Goal: Information Seeking & Learning: Learn about a topic

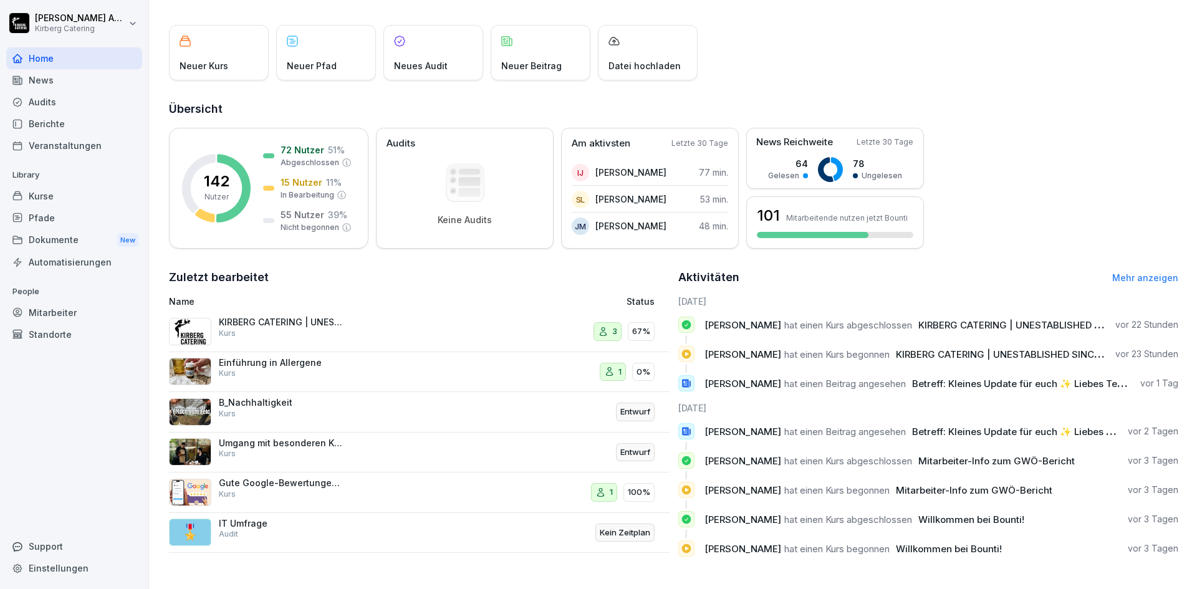
scroll to position [67, 0]
click at [410, 359] on div "Einführung in Allergene Kurs" at bounding box center [326, 372] width 314 height 30
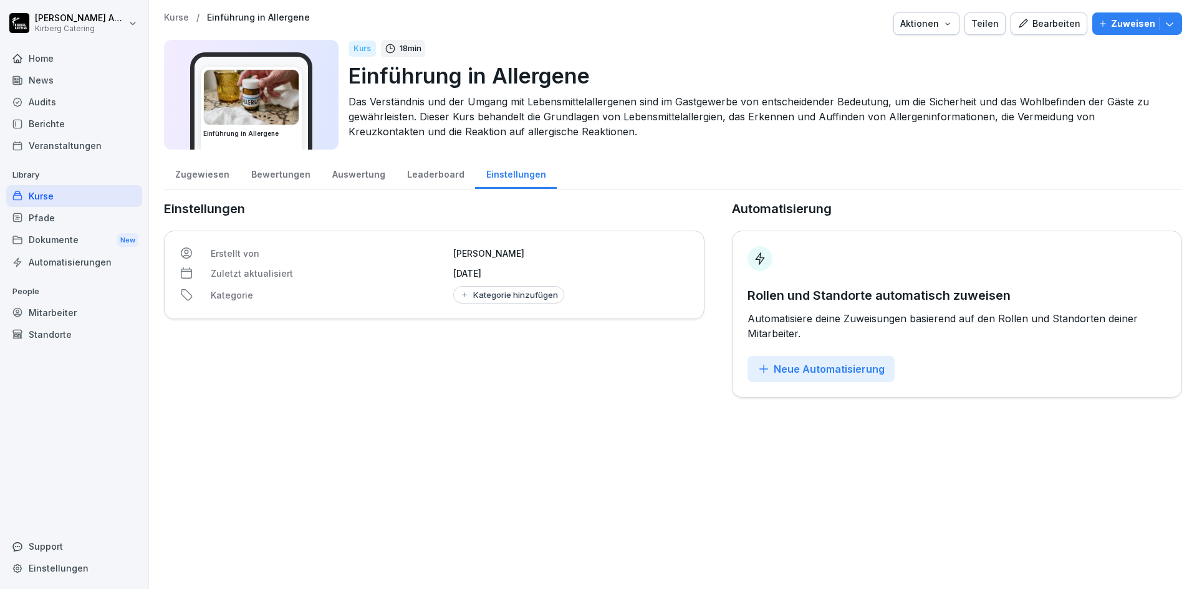
click at [1057, 24] on div "Bearbeiten" at bounding box center [1049, 24] width 63 height 14
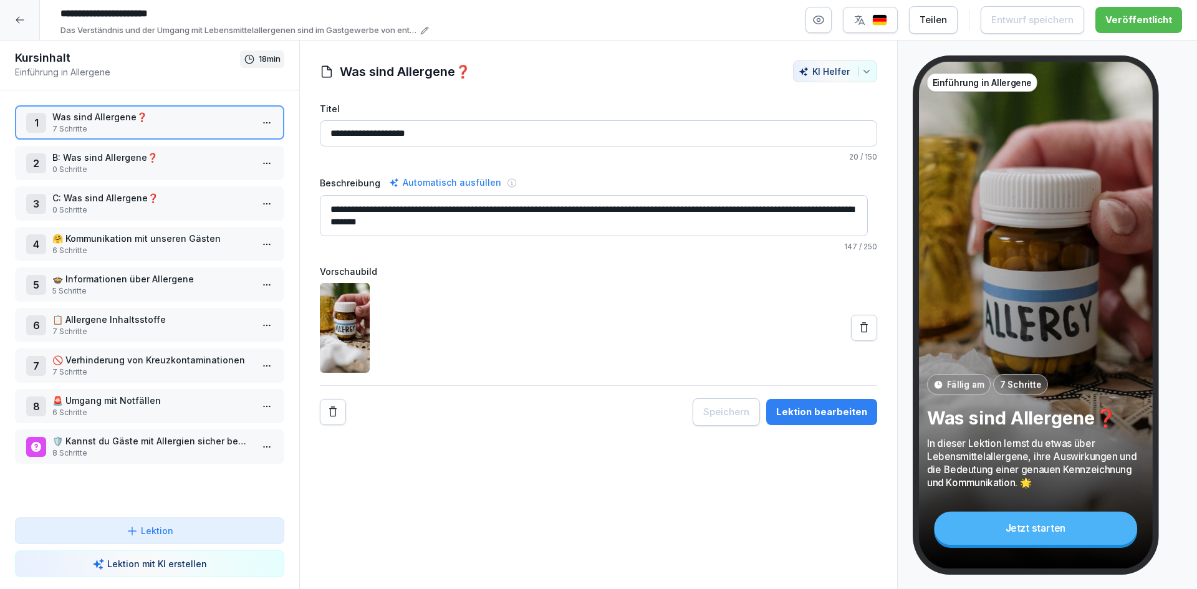
click at [155, 171] on p "0 Schritte" at bounding box center [152, 169] width 200 height 11
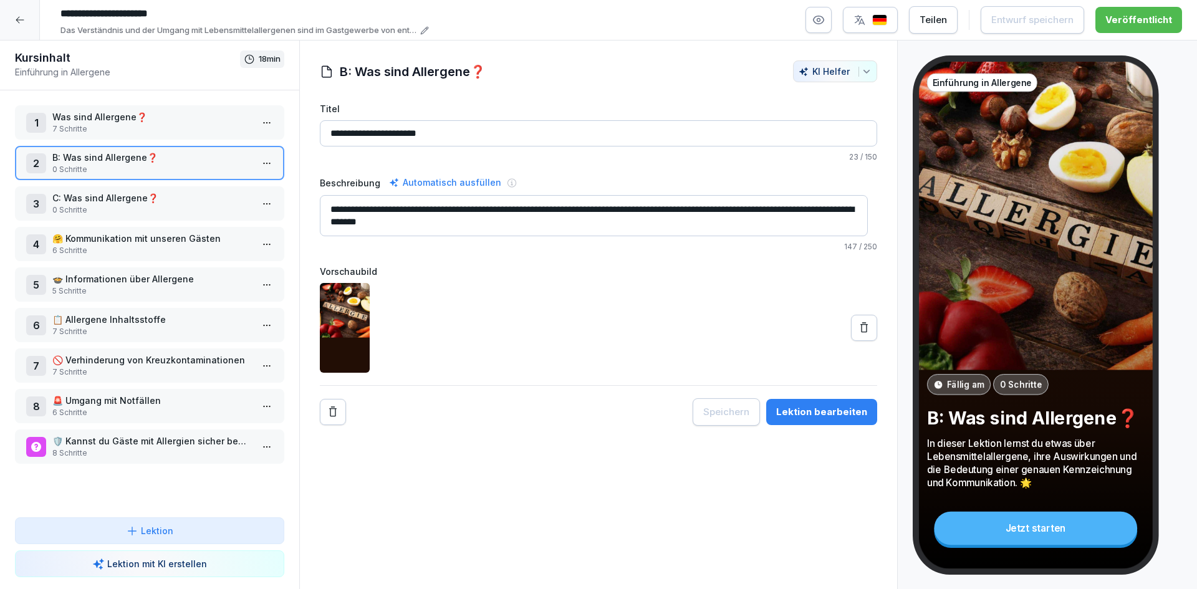
click at [168, 205] on p "0 Schritte" at bounding box center [152, 210] width 200 height 11
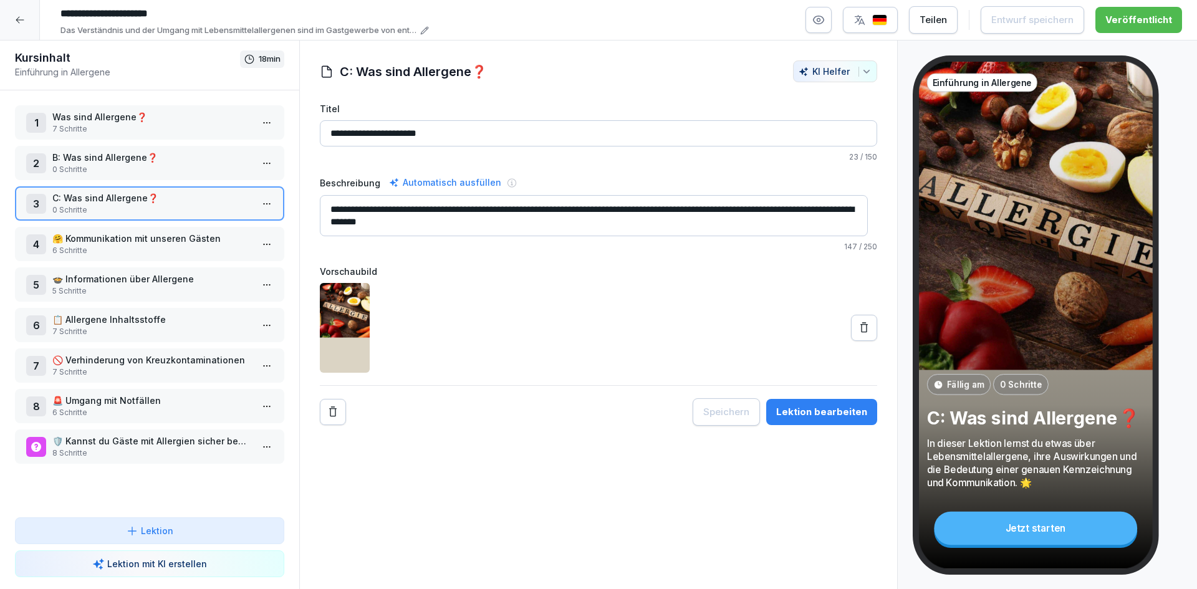
click at [173, 239] on p "🤗 Kommunikation mit unseren Gästen" at bounding box center [152, 238] width 200 height 13
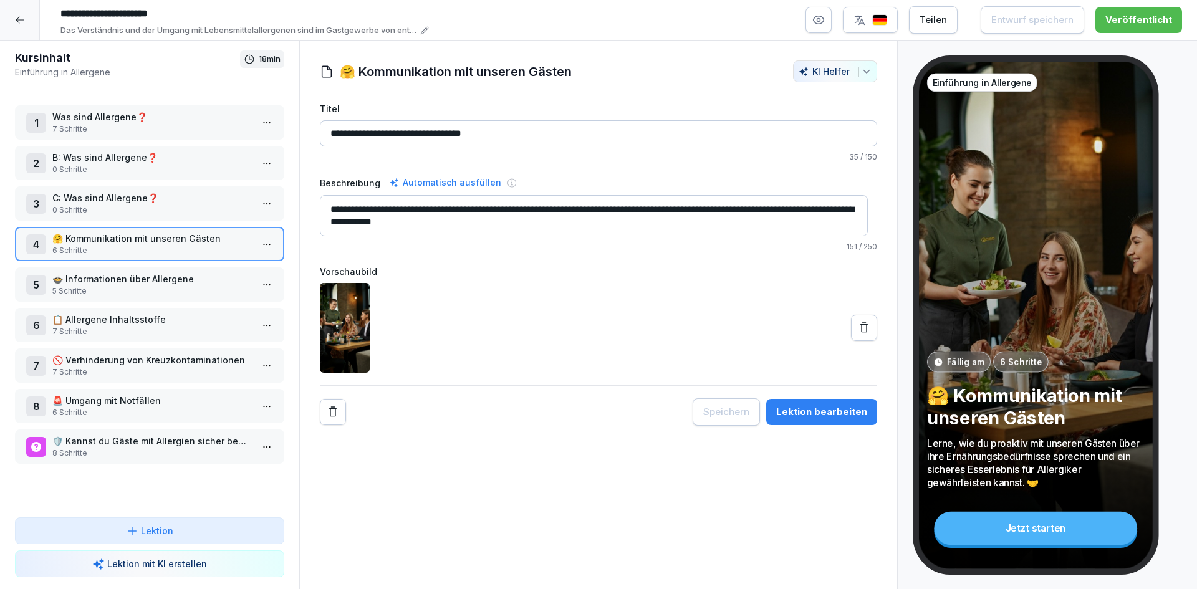
click at [140, 280] on p "🍲 Informationen über Allergene" at bounding box center [152, 279] width 200 height 13
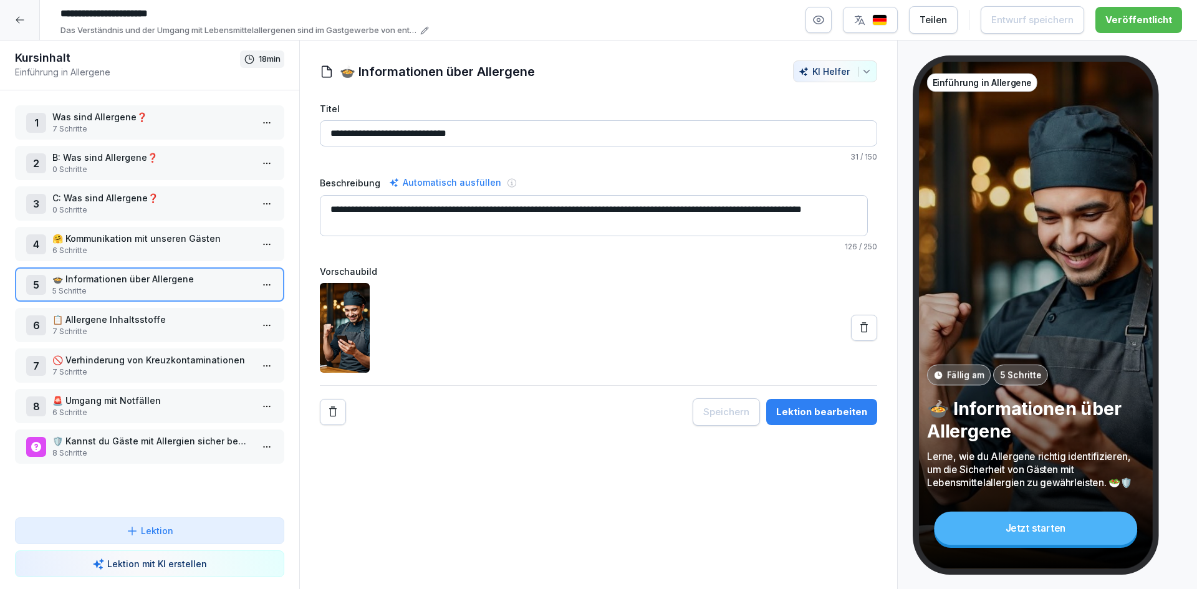
click at [160, 311] on div "6 📋 Allergene Inhaltsstoffe 7 Schritte" at bounding box center [149, 325] width 269 height 34
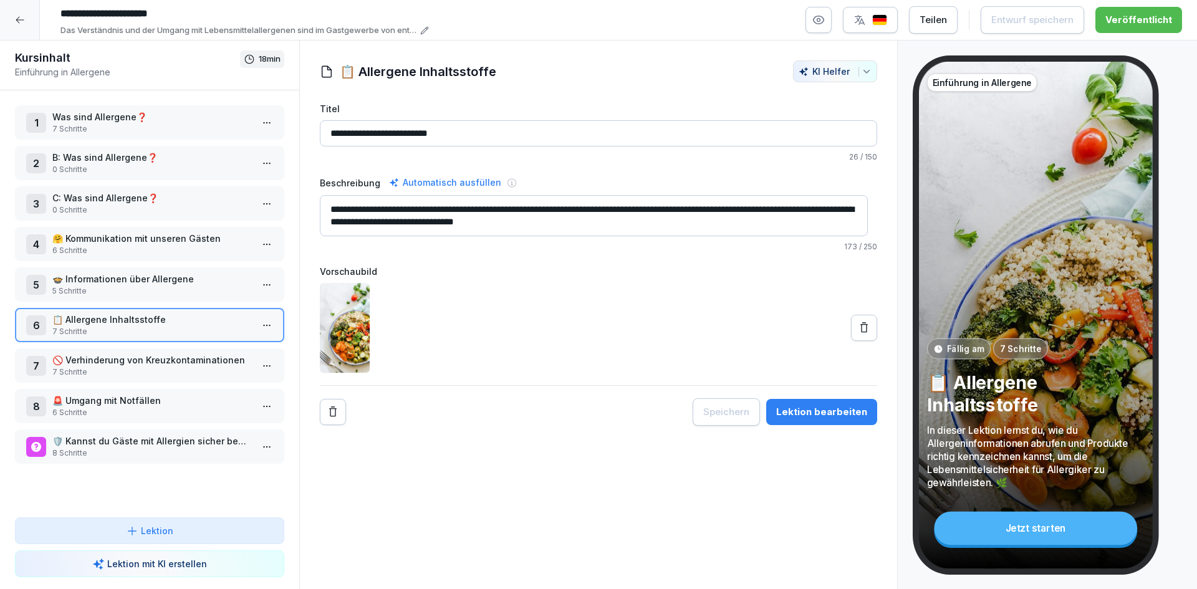
click at [170, 367] on p "7 Schritte" at bounding box center [152, 372] width 200 height 11
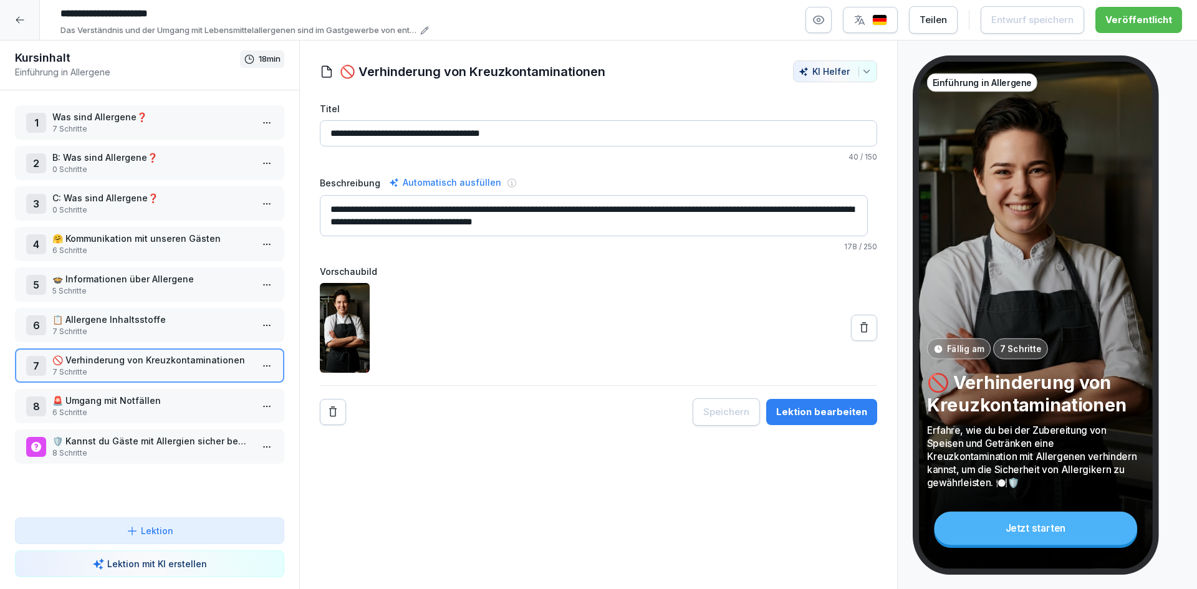
click at [148, 416] on p "6 Schritte" at bounding box center [152, 412] width 200 height 11
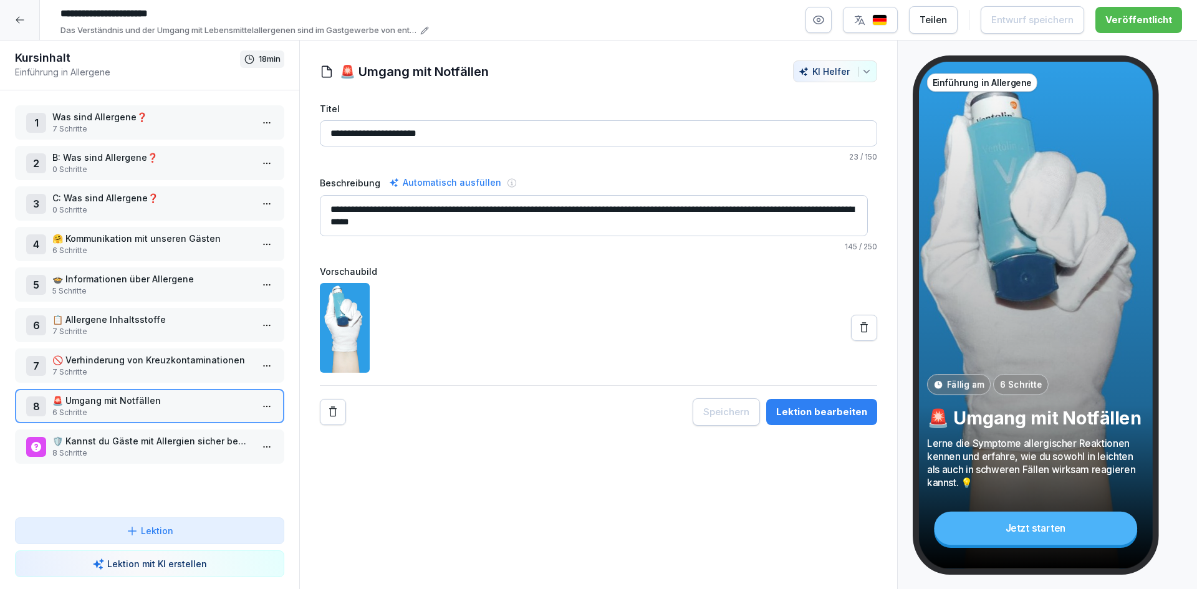
click at [160, 447] on p "🛡️ Kannst du Gäste mit Allergien sicher bewirten?" at bounding box center [152, 441] width 200 height 13
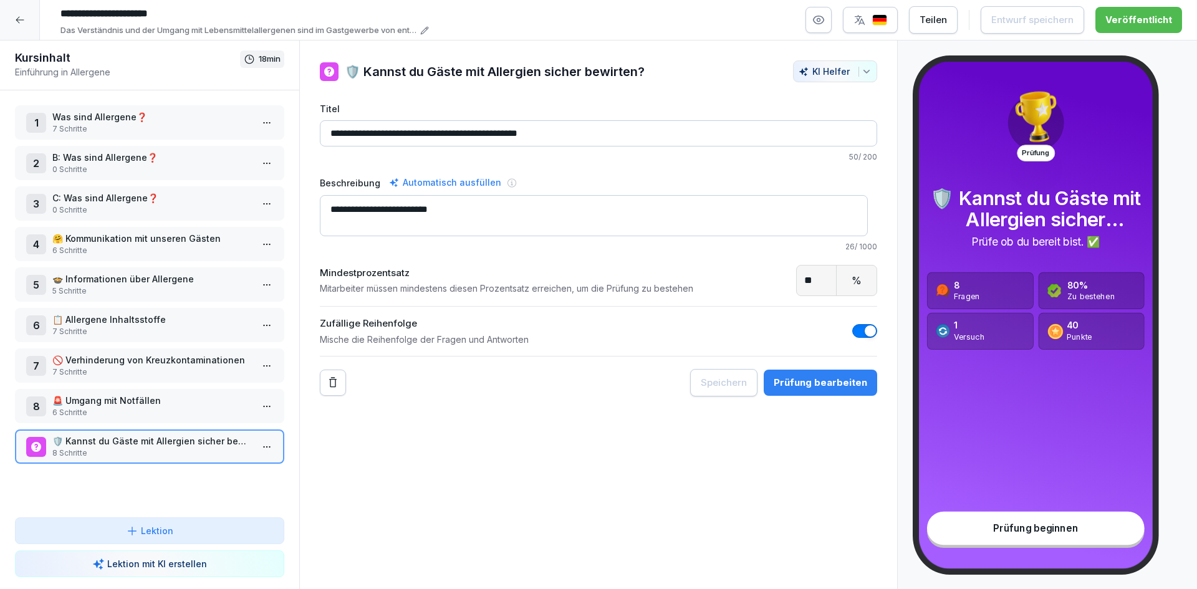
click at [120, 127] on p "7 Schritte" at bounding box center [152, 128] width 200 height 11
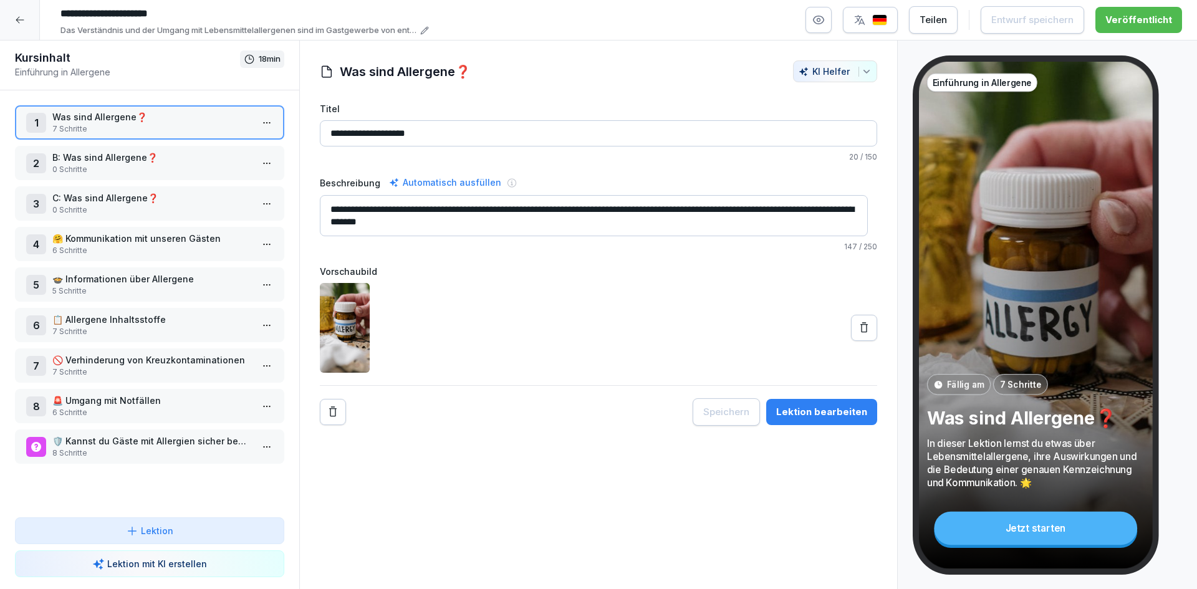
click at [86, 164] on p "0 Schritte" at bounding box center [152, 169] width 200 height 11
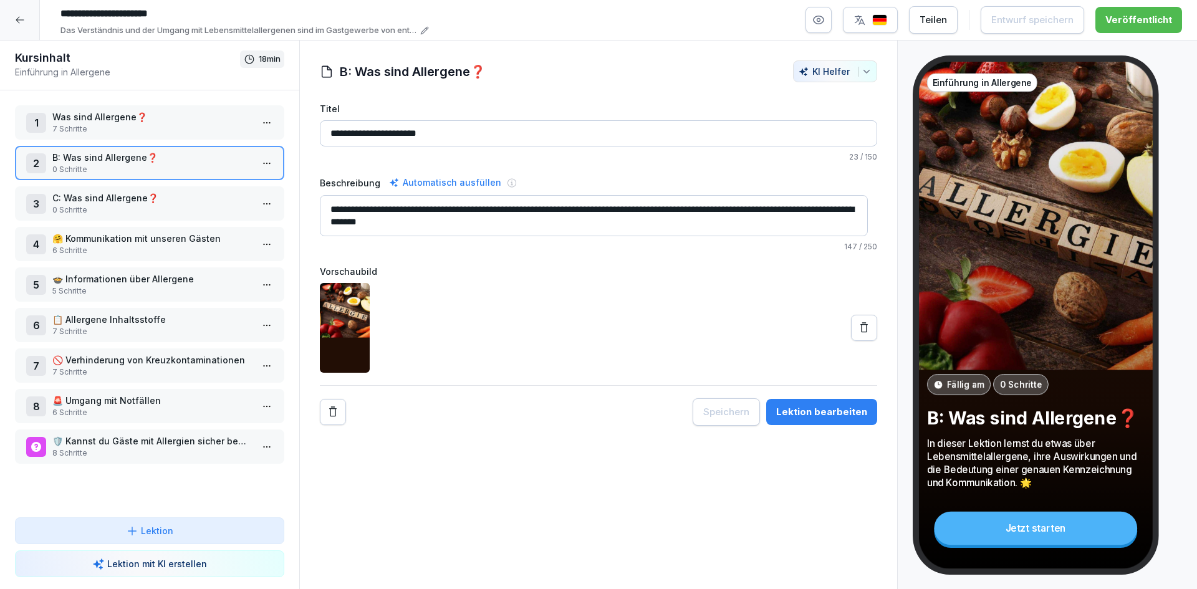
click at [90, 123] on p "7 Schritte" at bounding box center [152, 128] width 200 height 11
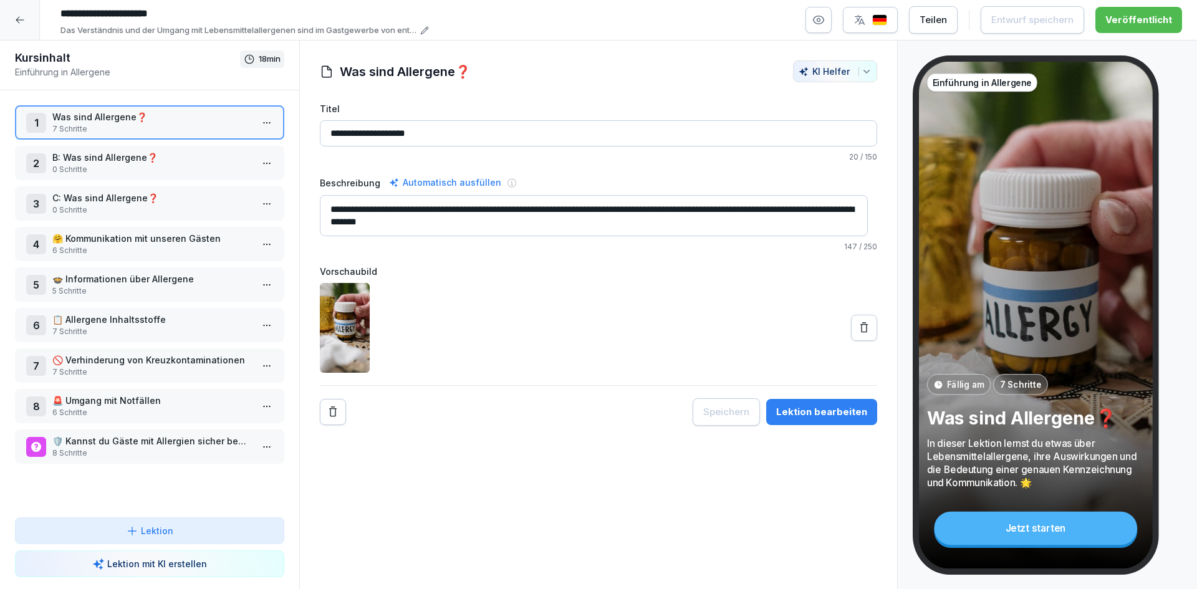
click at [151, 163] on p "B: Was sind Allergene❓" at bounding box center [152, 157] width 200 height 13
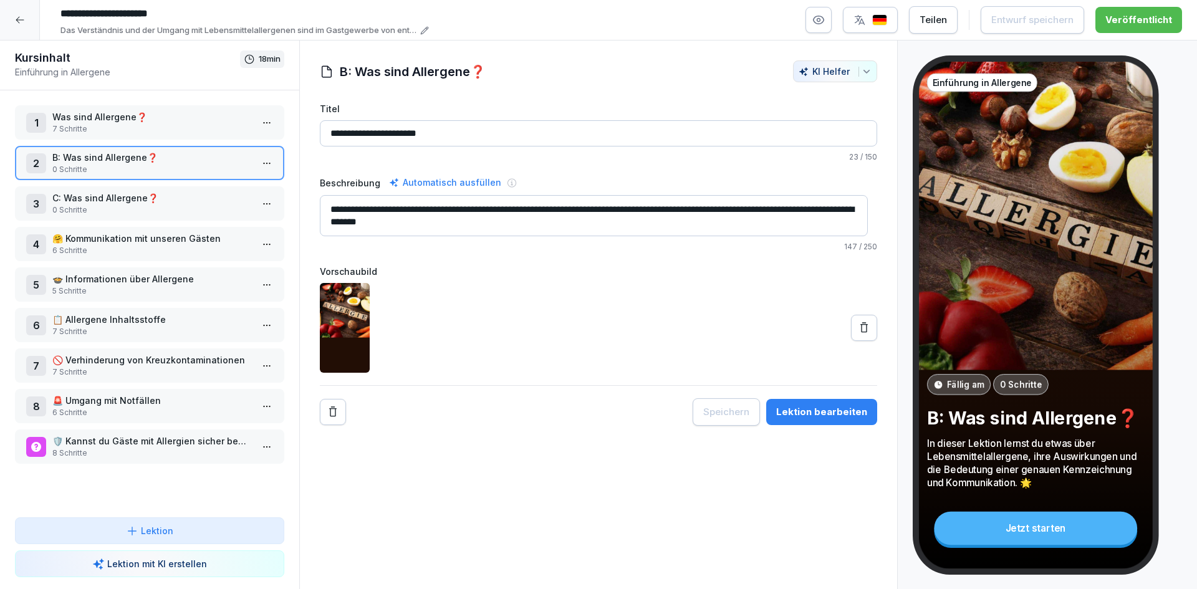
click at [105, 202] on p "C: Was sind Allergene❓" at bounding box center [152, 197] width 200 height 13
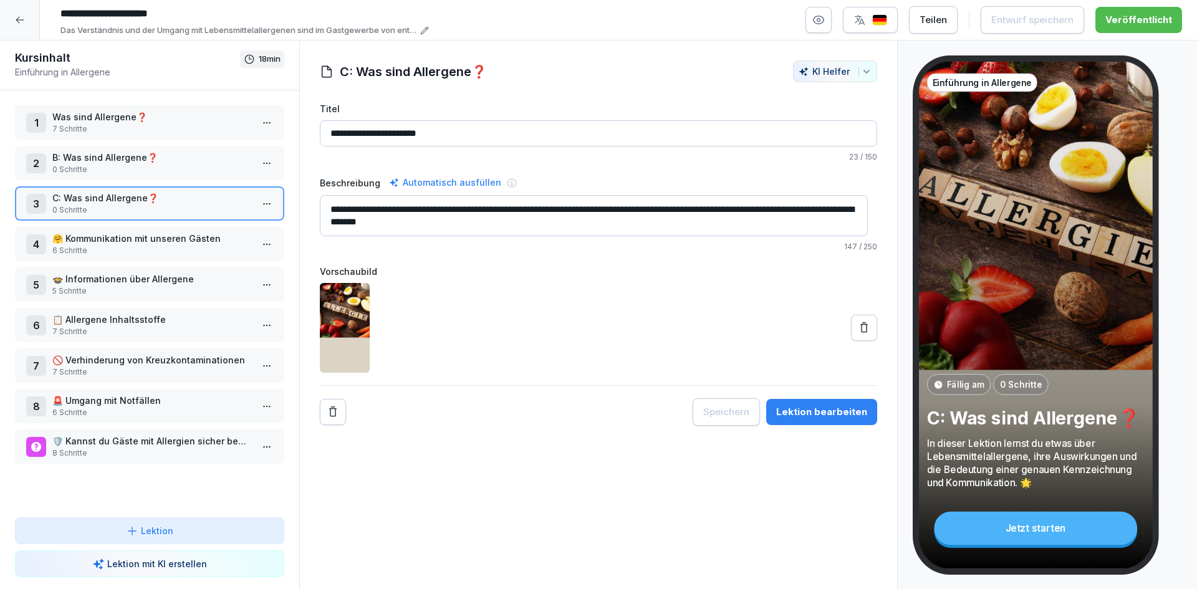
click at [117, 243] on p "🤗 Kommunikation mit unseren Gästen" at bounding box center [152, 238] width 200 height 13
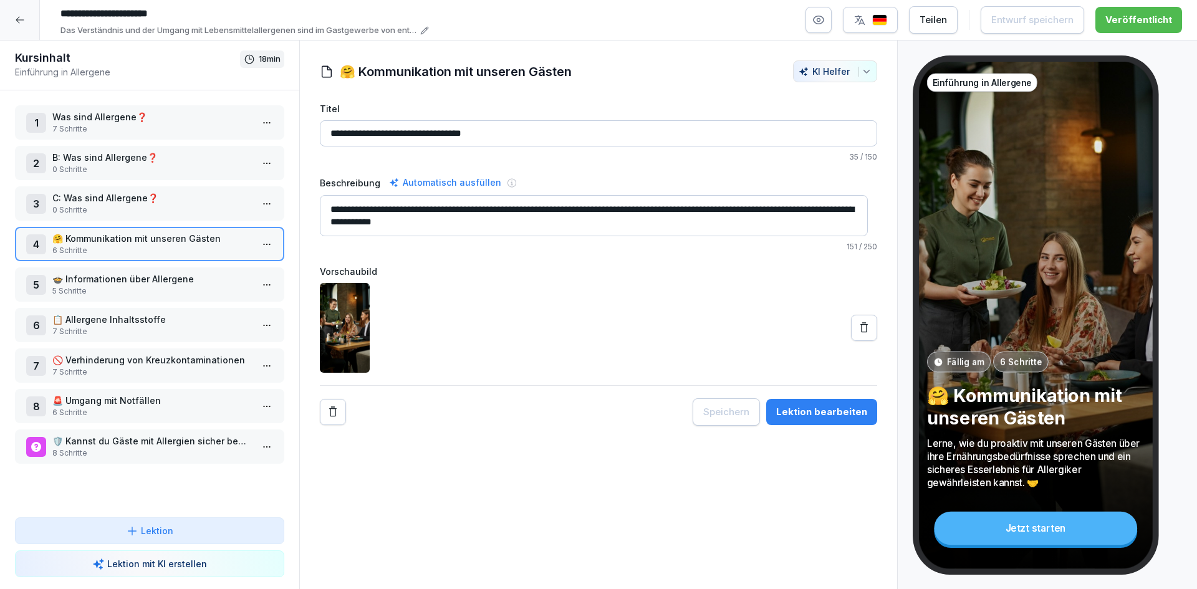
click at [132, 286] on p "5 Schritte" at bounding box center [152, 291] width 200 height 11
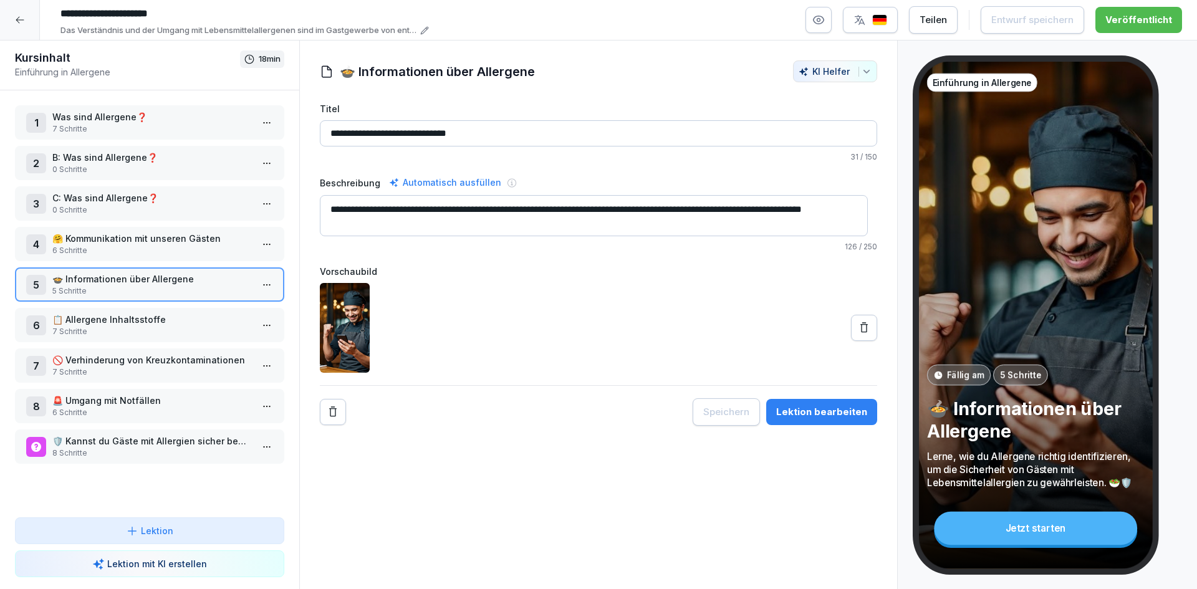
click at [138, 339] on div "6 📋 Allergene Inhaltsstoffe 7 Schritte" at bounding box center [149, 325] width 269 height 34
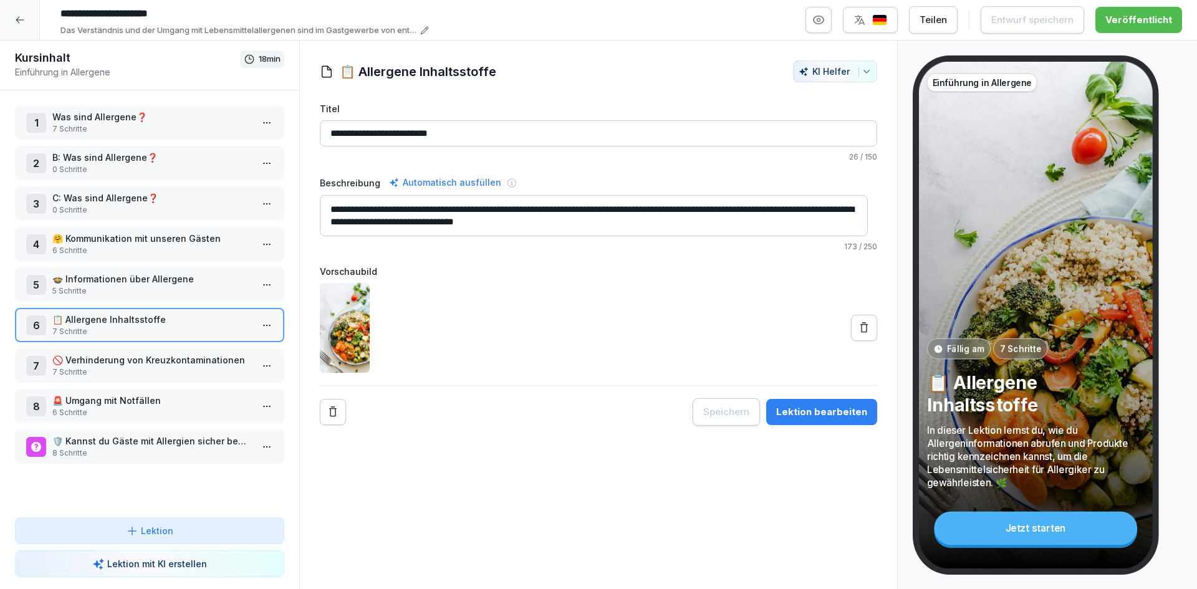
click at [134, 364] on p "🚫 Verhinderung von Kreuzkontaminationen" at bounding box center [152, 360] width 200 height 13
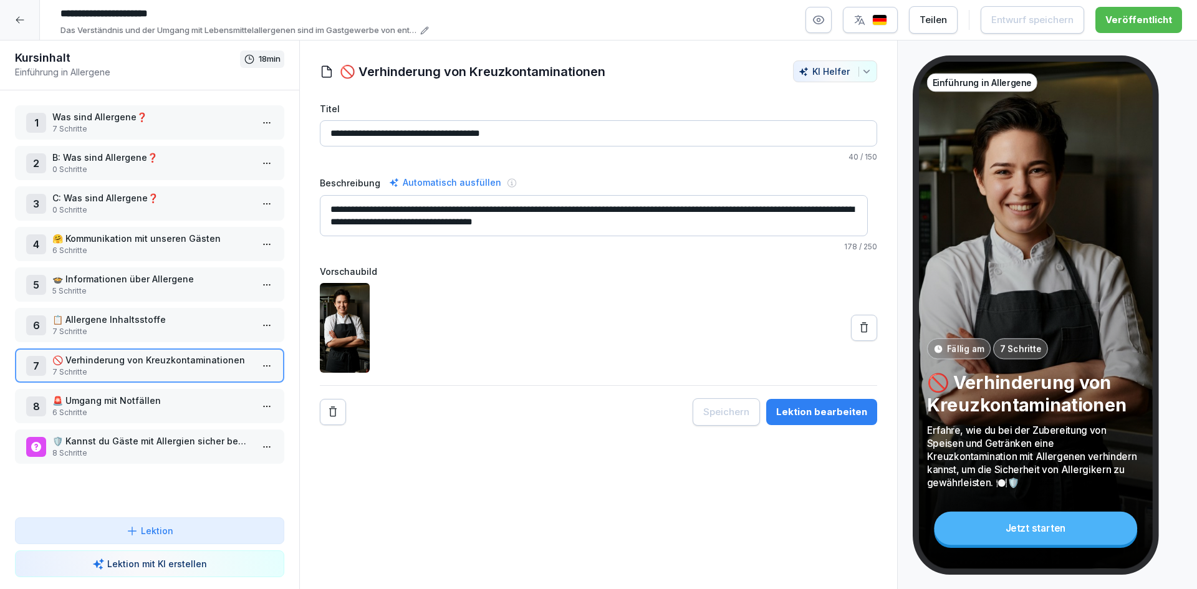
click at [124, 402] on p "🚨 Umgang mit Notfällen" at bounding box center [152, 400] width 200 height 13
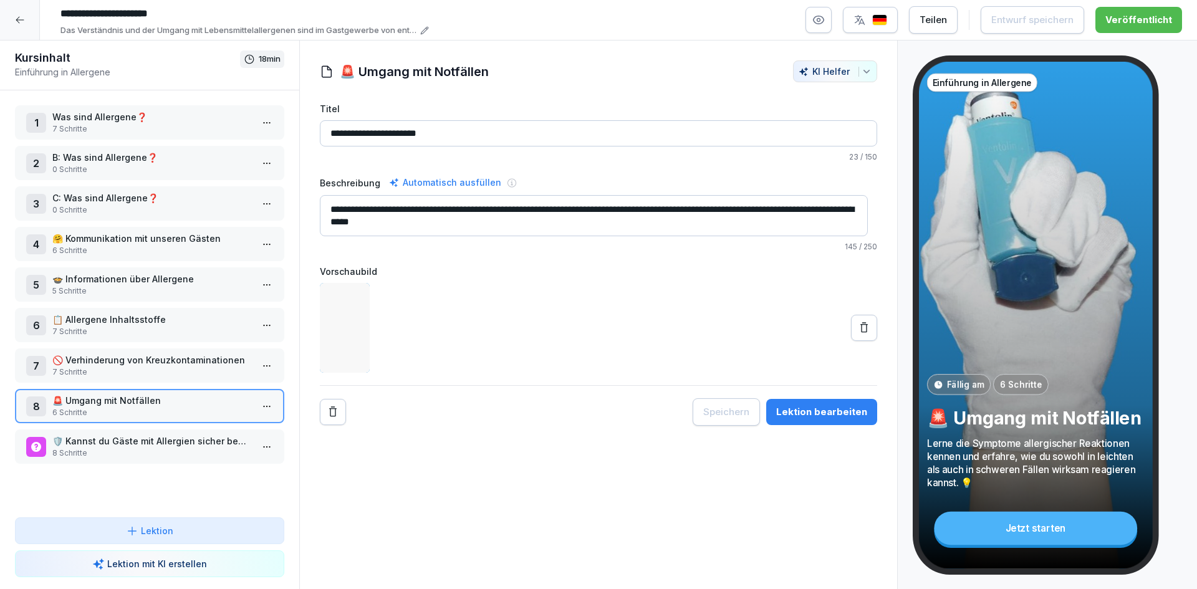
click at [118, 488] on div "1 Was sind Allergene❓ 7 Schritte 2 B: Was sind Allergene❓ 0 Schritte 3 C: Was s…" at bounding box center [149, 303] width 299 height 427
click at [140, 442] on p "🛡️ Kannst du Gäste mit Allergien sicher bewirten?" at bounding box center [152, 441] width 200 height 13
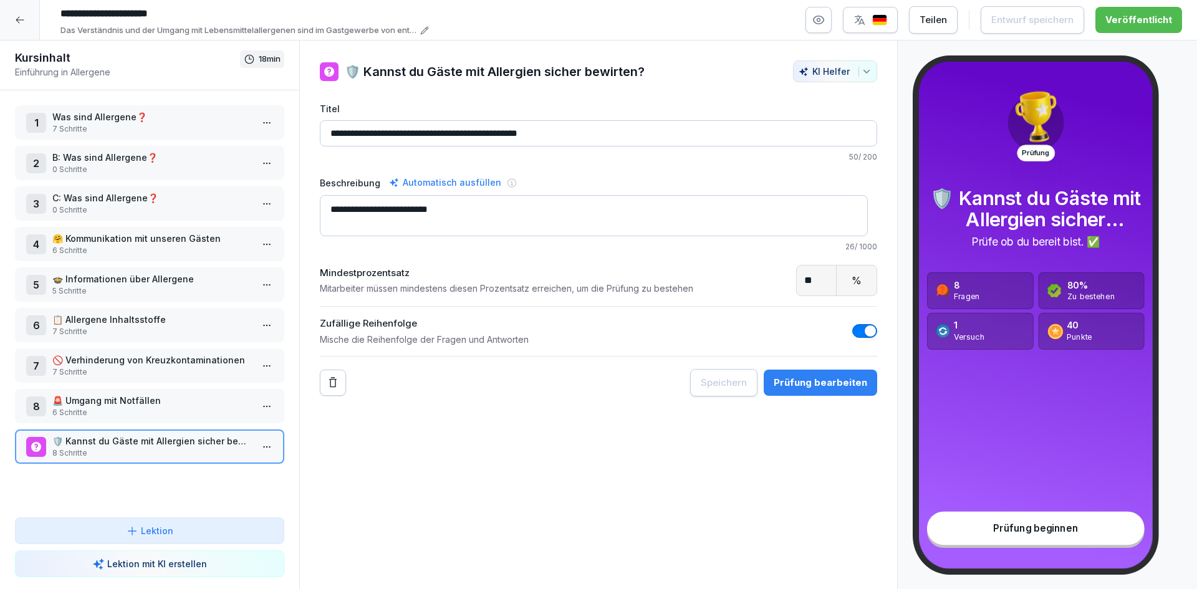
click at [20, 20] on icon at bounding box center [20, 20] width 8 height 7
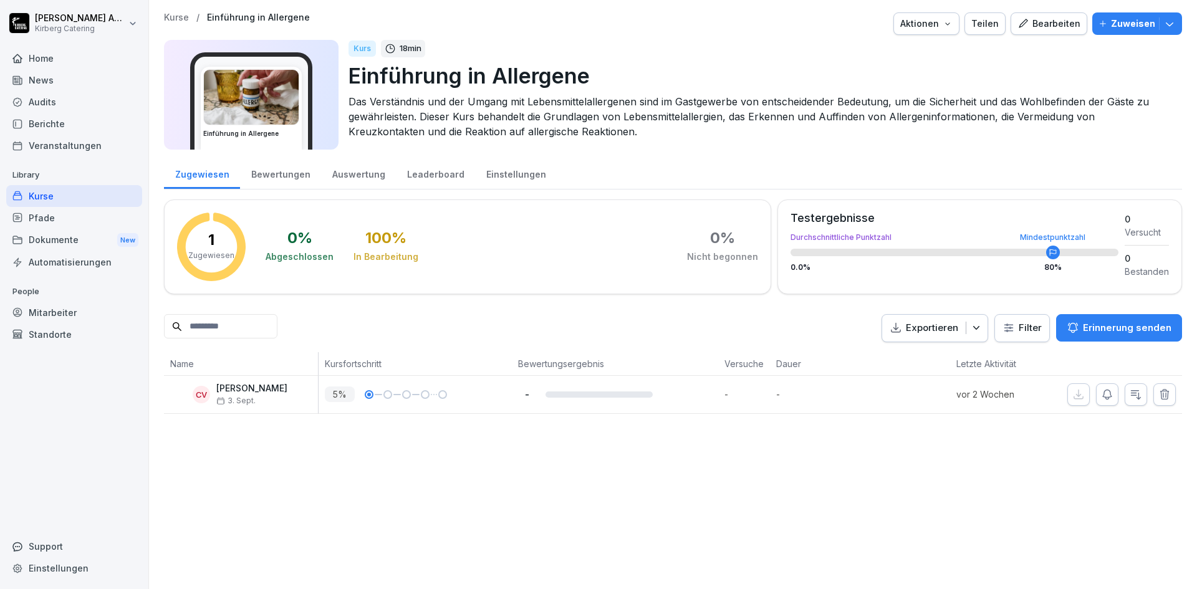
click at [50, 196] on div "Kurse" at bounding box center [74, 196] width 136 height 22
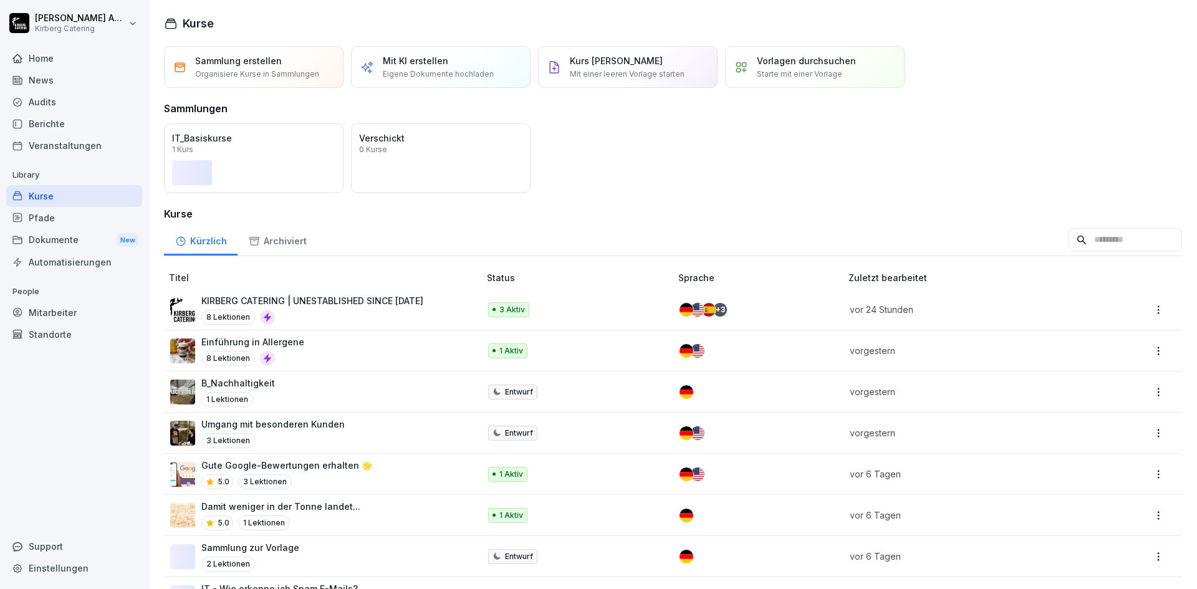
click at [340, 437] on div "Umgang mit besonderen Kunden 3 Lektionen" at bounding box center [318, 433] width 297 height 31
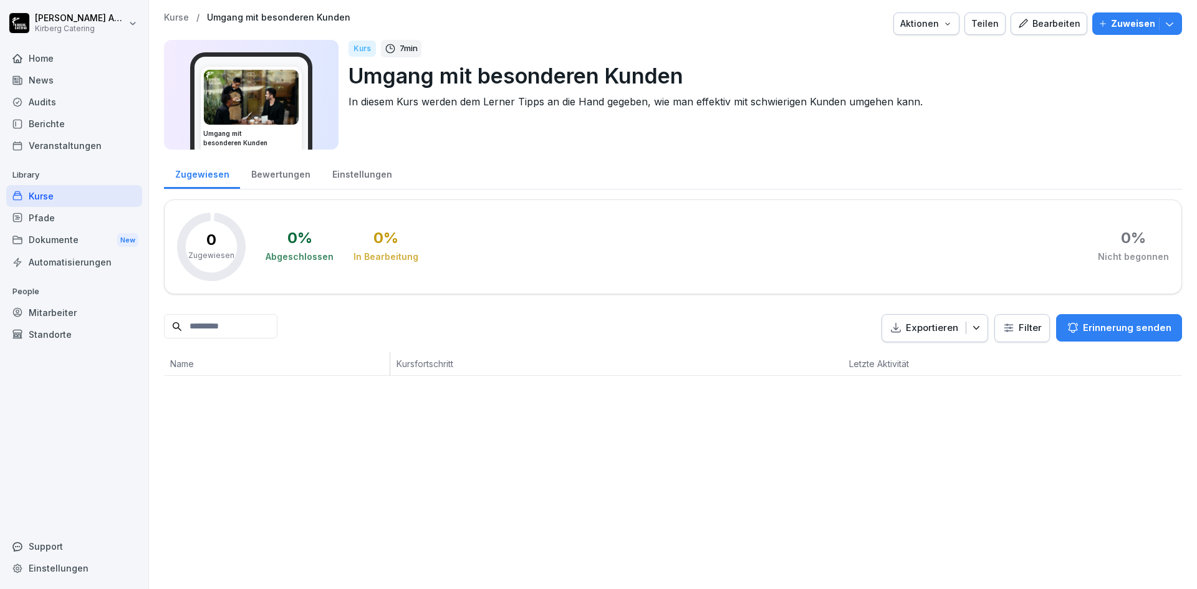
click at [1041, 22] on div "Bearbeiten" at bounding box center [1049, 24] width 63 height 14
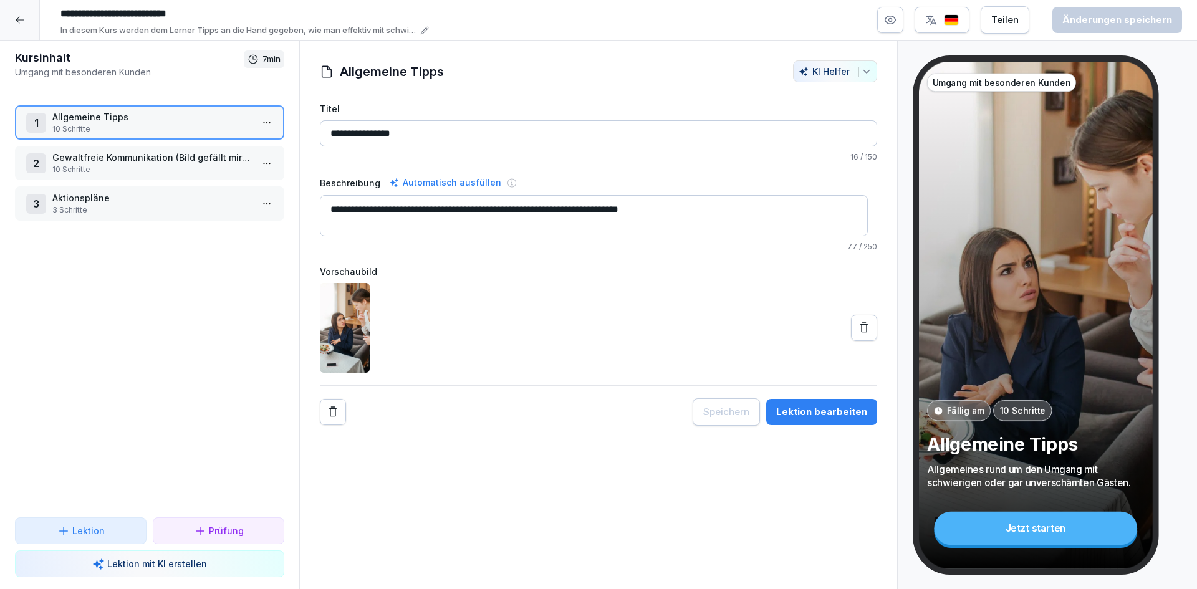
click at [203, 128] on p "10 Schritte" at bounding box center [152, 128] width 200 height 11
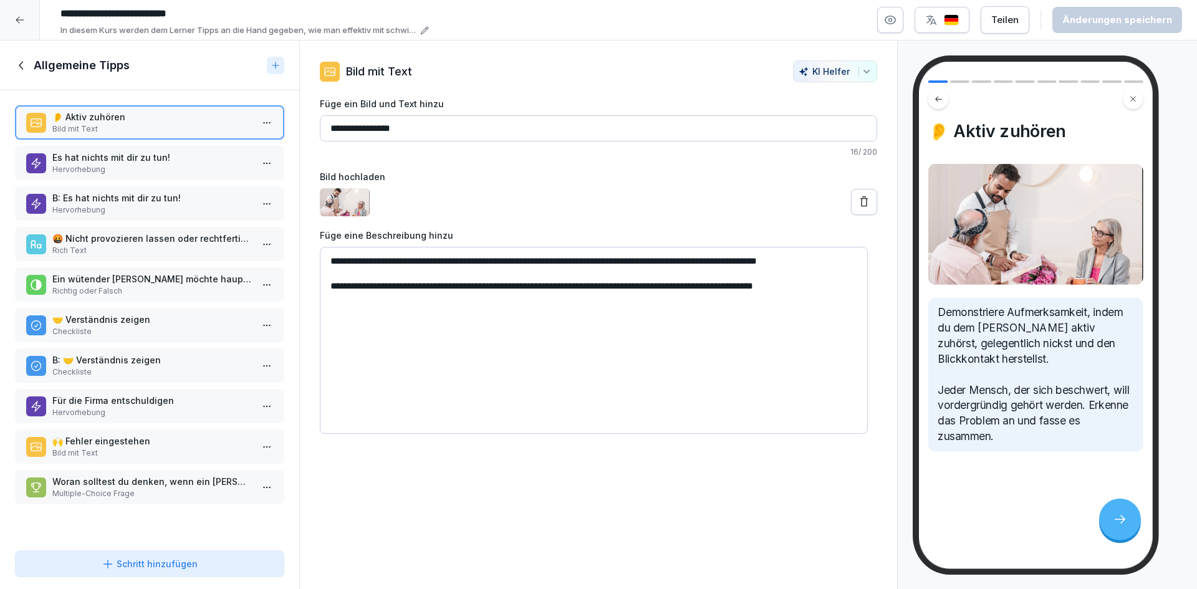
click at [19, 62] on icon at bounding box center [22, 66] width 14 height 14
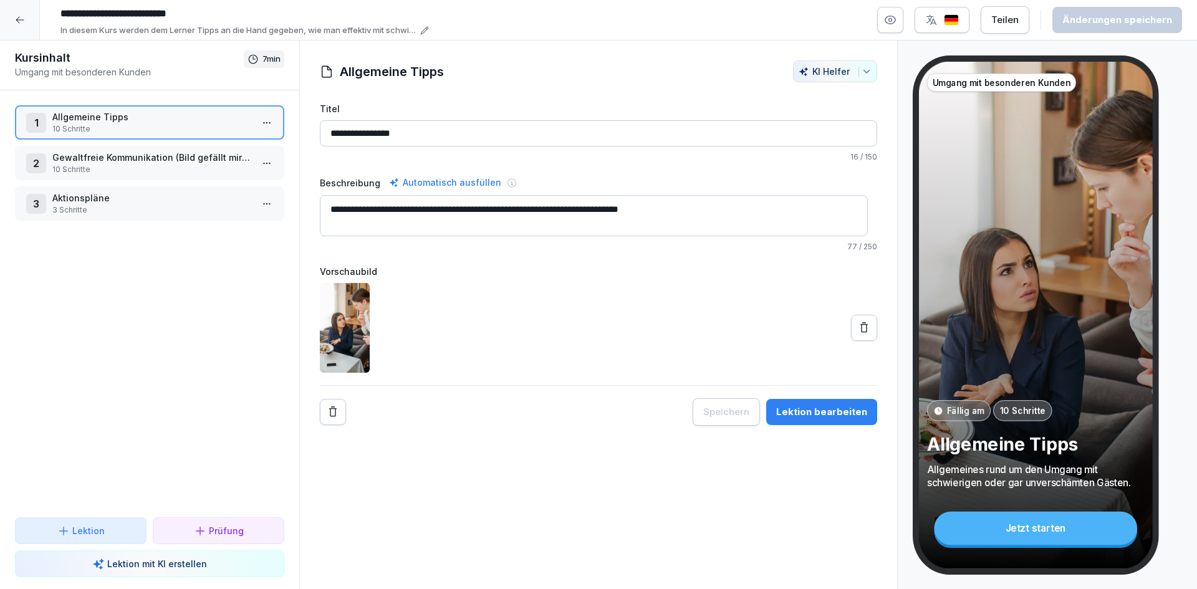
click at [22, 26] on div at bounding box center [20, 20] width 40 height 40
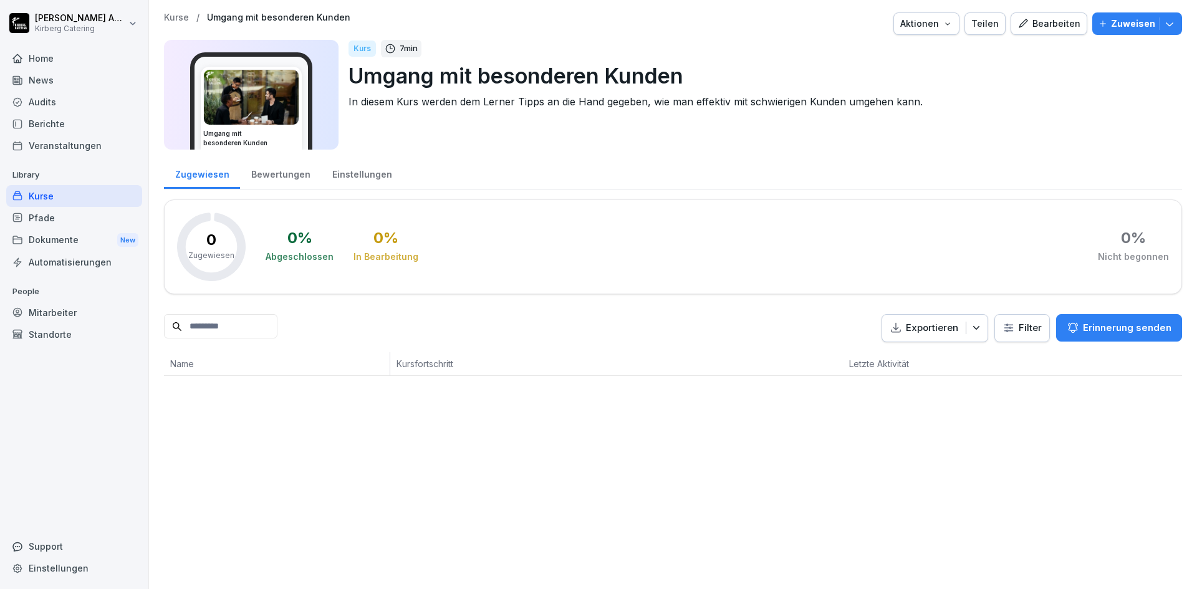
click at [72, 29] on html "Sabine Adamy Kirberg Catering Home News Audits Berichte Veranstaltungen Library…" at bounding box center [598, 294] width 1197 height 589
click at [66, 9] on html "Sabine Adamy Kirberg Catering Home News Audits Berichte Veranstaltungen Library…" at bounding box center [598, 294] width 1197 height 589
click at [364, 517] on div "Kurse / Umgang mit besonderen Kunden Aktionen Teilen Bearbeiten Zuweisen Umgang…" at bounding box center [673, 294] width 1048 height 589
